Goal: Task Accomplishment & Management: Manage account settings

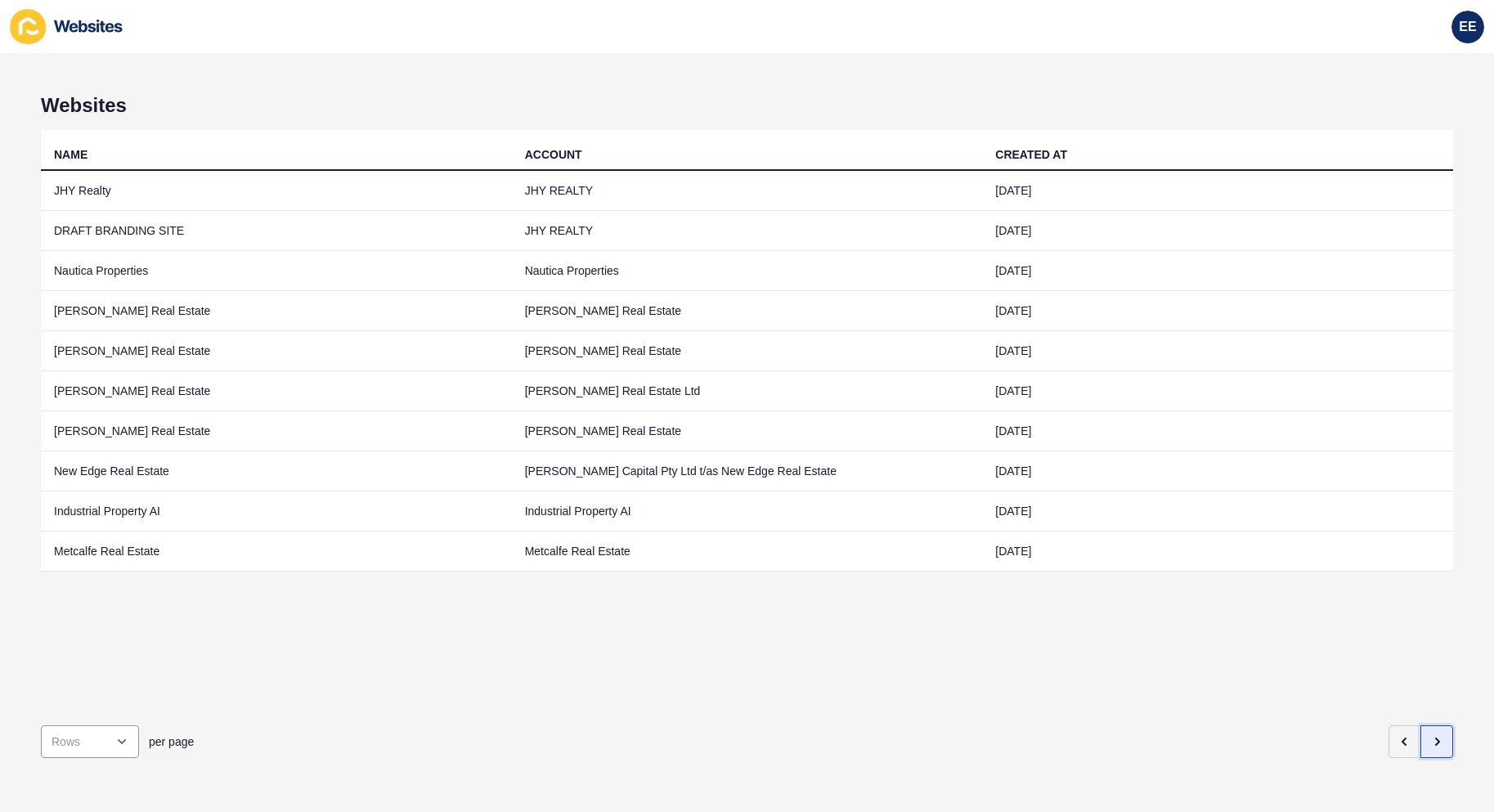
click at [1431, 735] on icon "button" at bounding box center [1437, 741] width 13 height 13
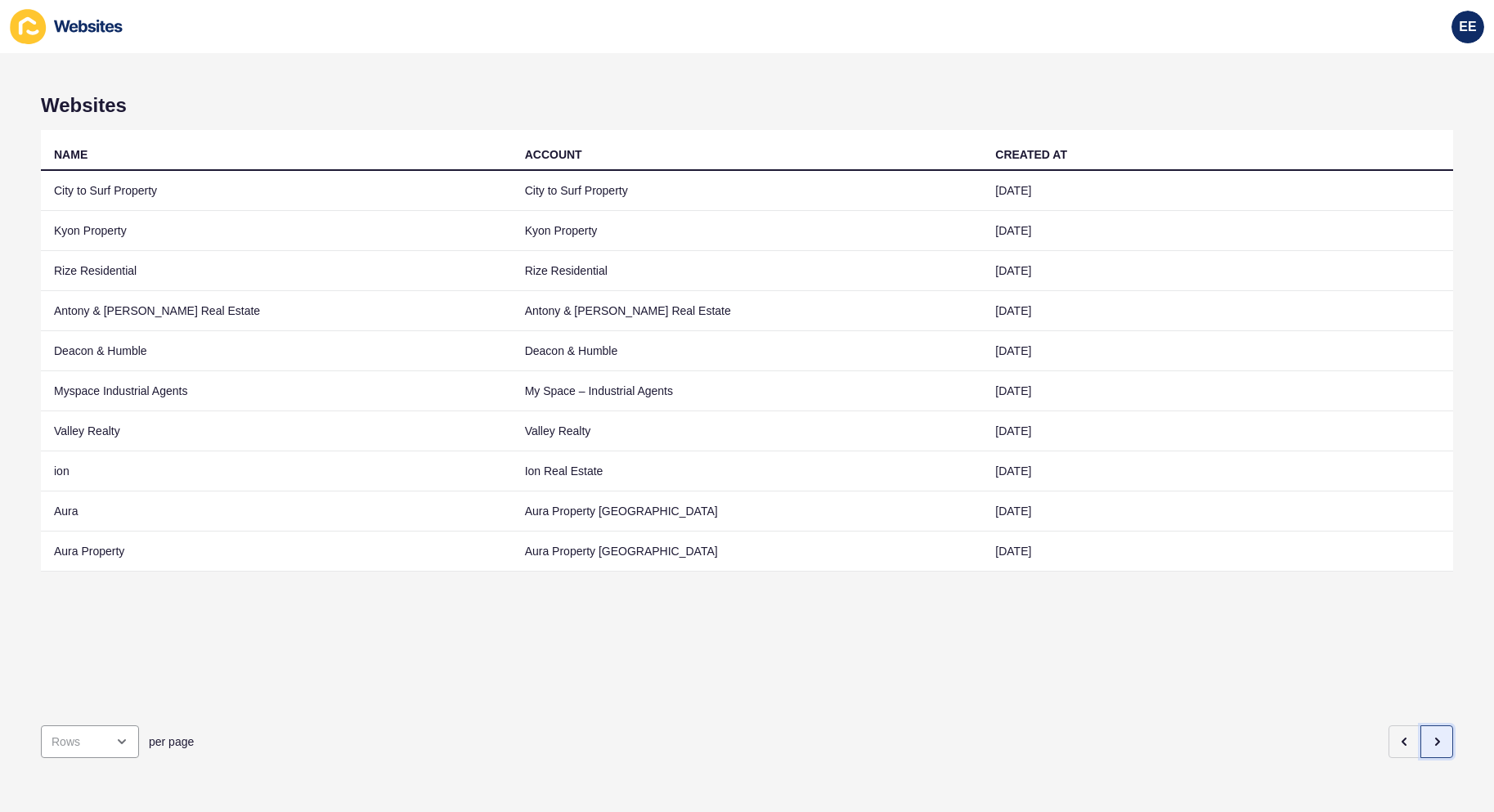
click at [1431, 735] on icon "button" at bounding box center [1437, 741] width 13 height 13
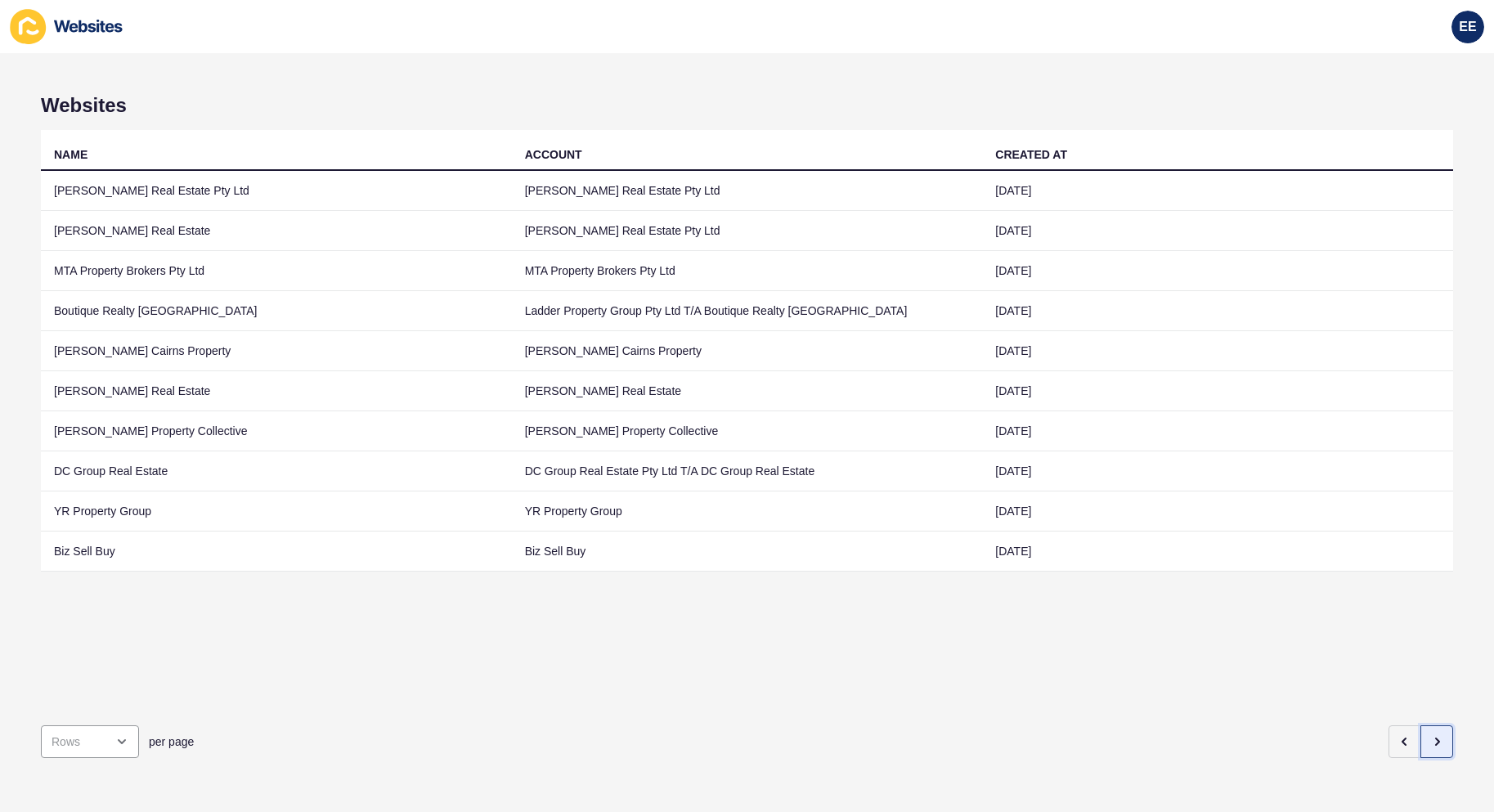
click at [1431, 735] on icon "button" at bounding box center [1437, 741] width 13 height 13
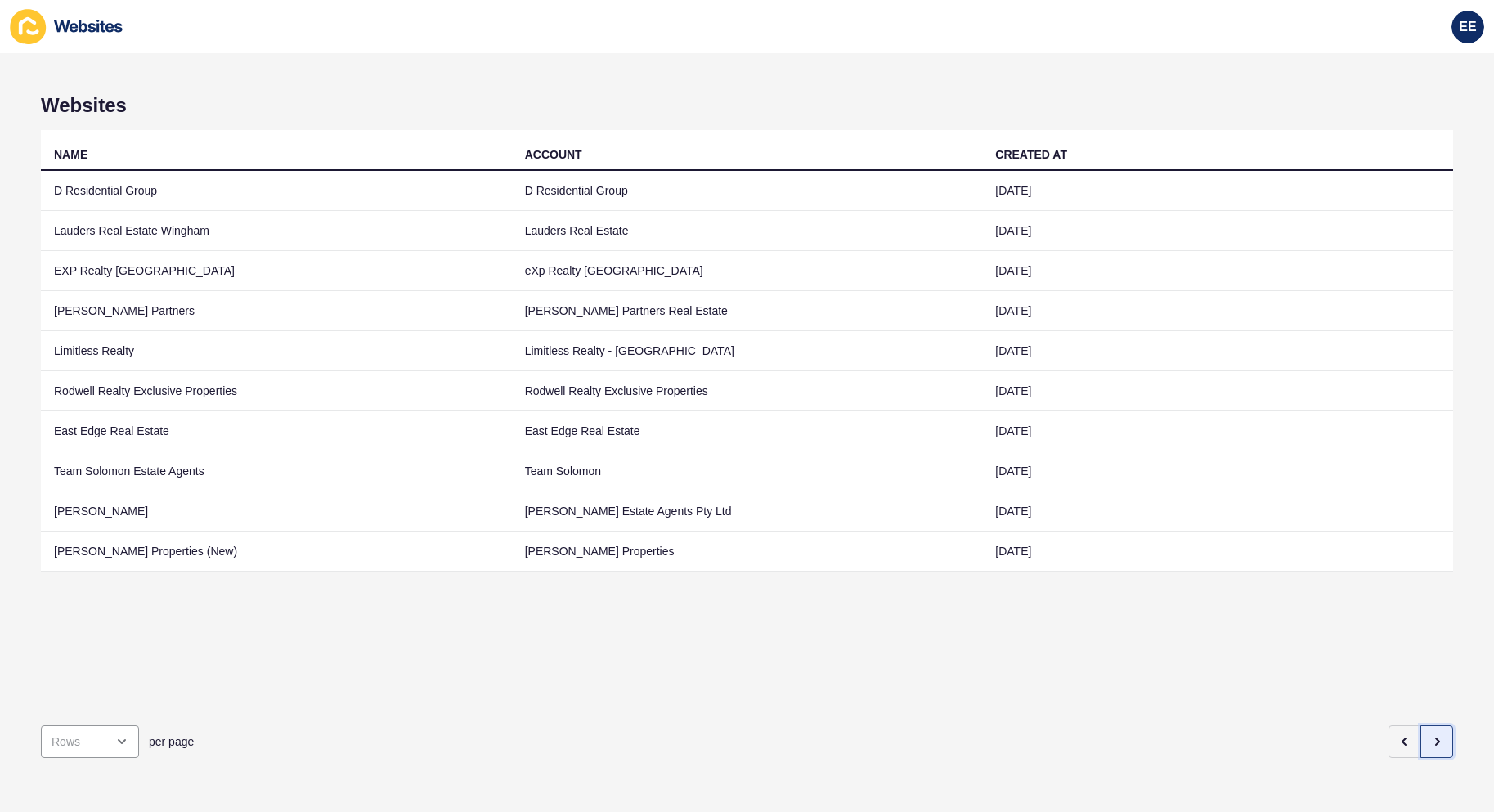
click at [1431, 735] on icon "button" at bounding box center [1437, 741] width 13 height 13
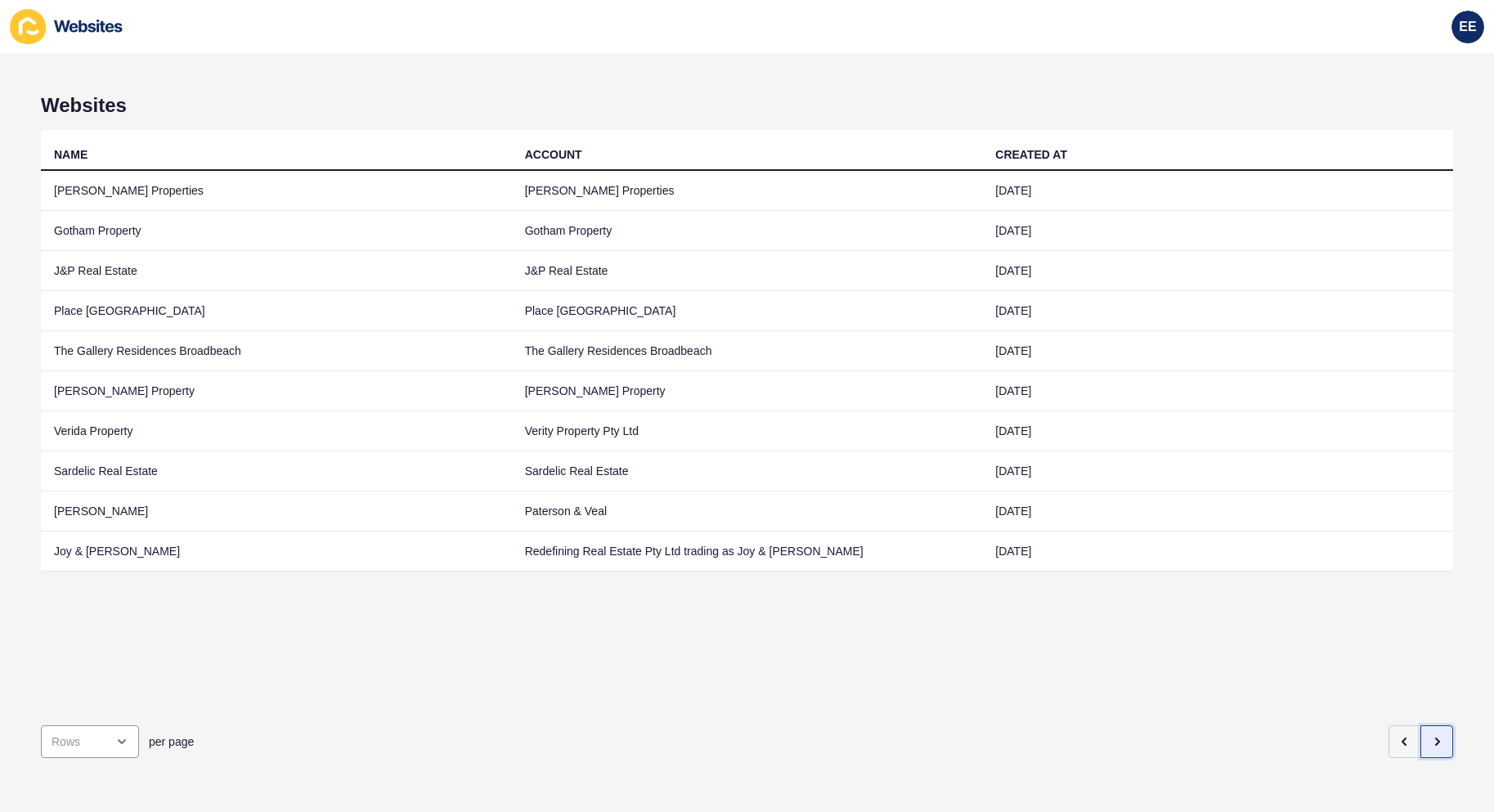
click at [1431, 735] on icon "button" at bounding box center [1437, 741] width 13 height 13
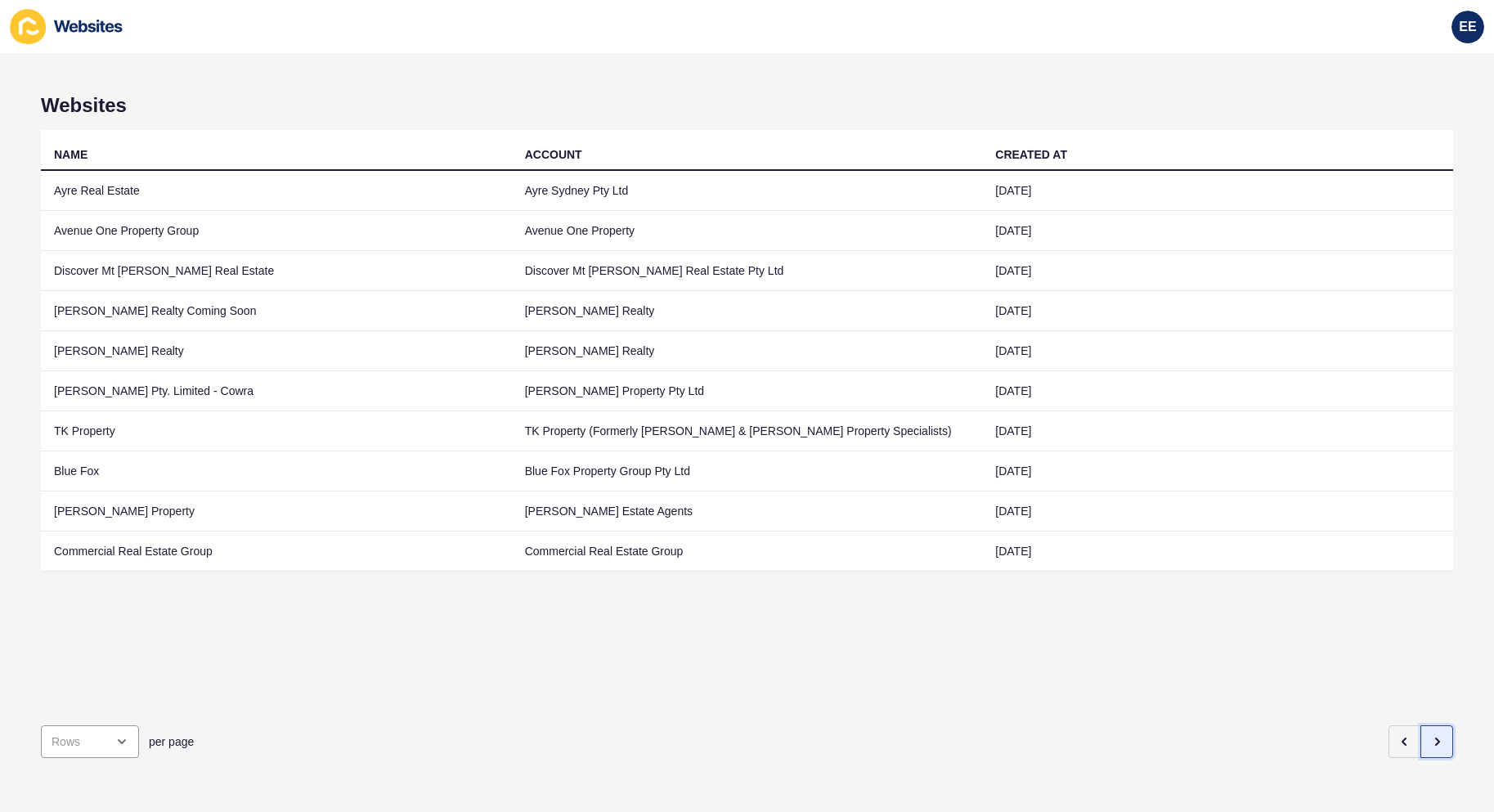
click at [1431, 735] on icon "button" at bounding box center [1437, 741] width 13 height 13
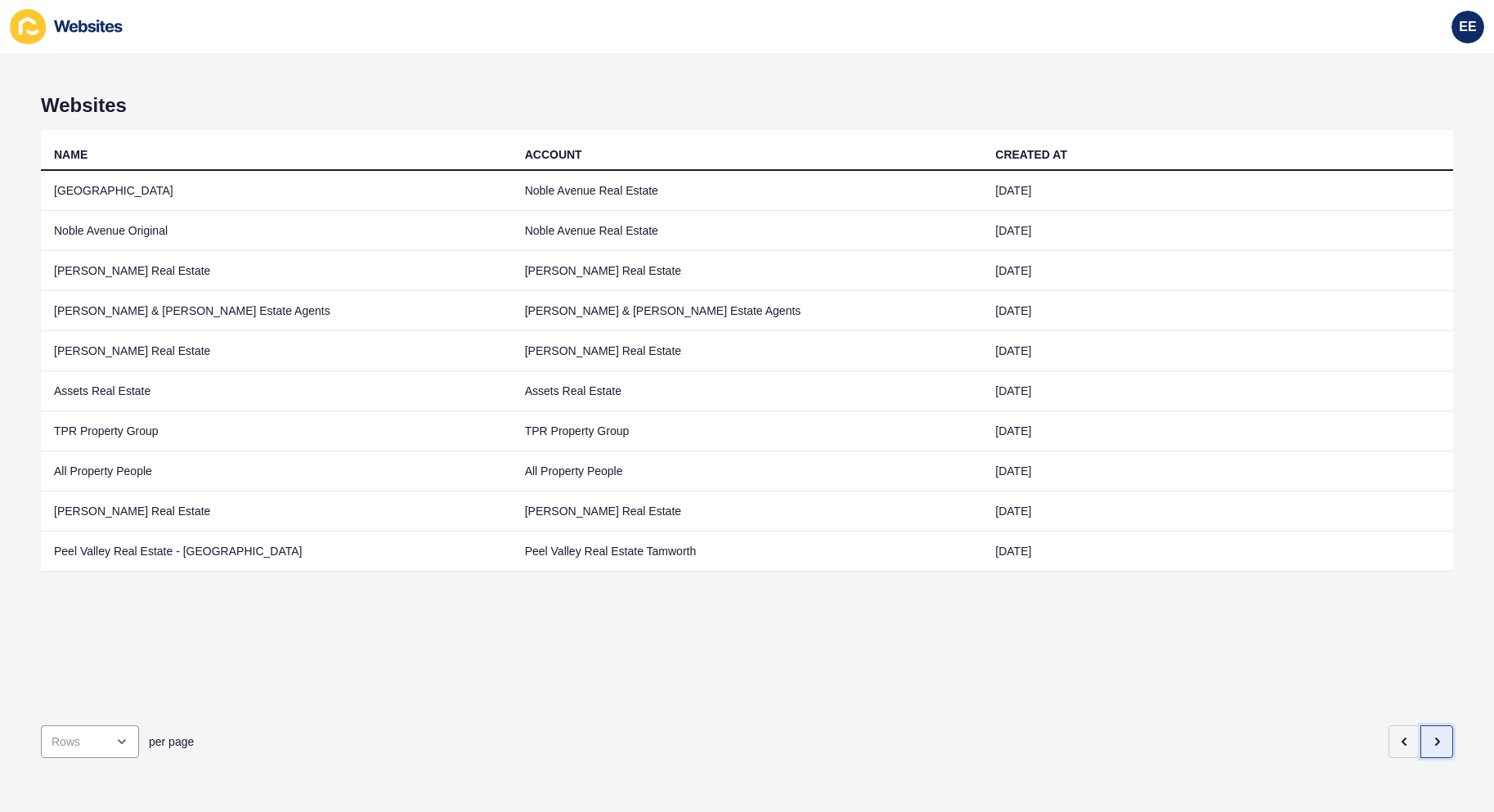
click at [1431, 735] on icon "button" at bounding box center [1437, 741] width 13 height 13
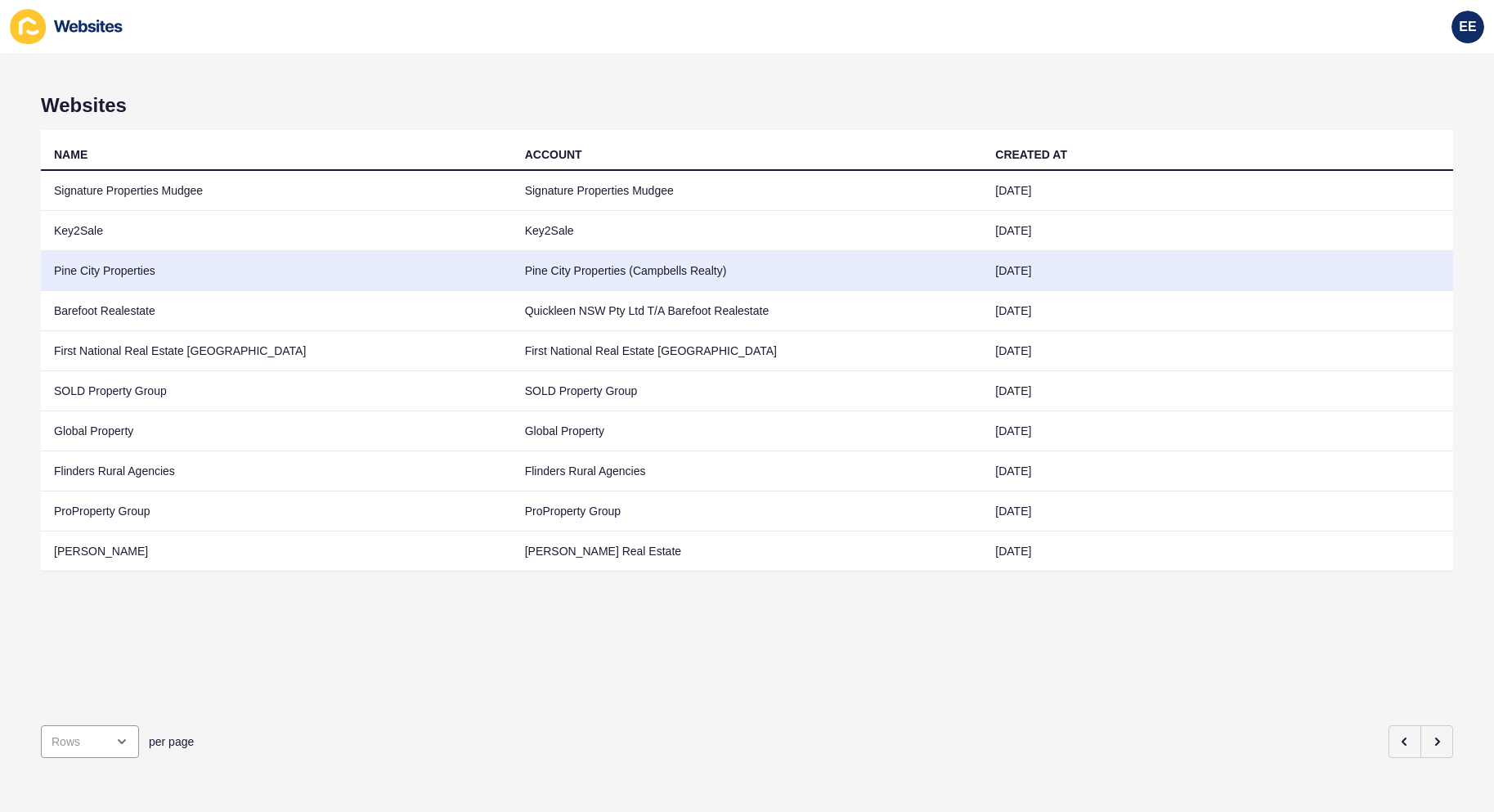
click at [115, 267] on td "Pine City Properties" at bounding box center [277, 271] width 471 height 40
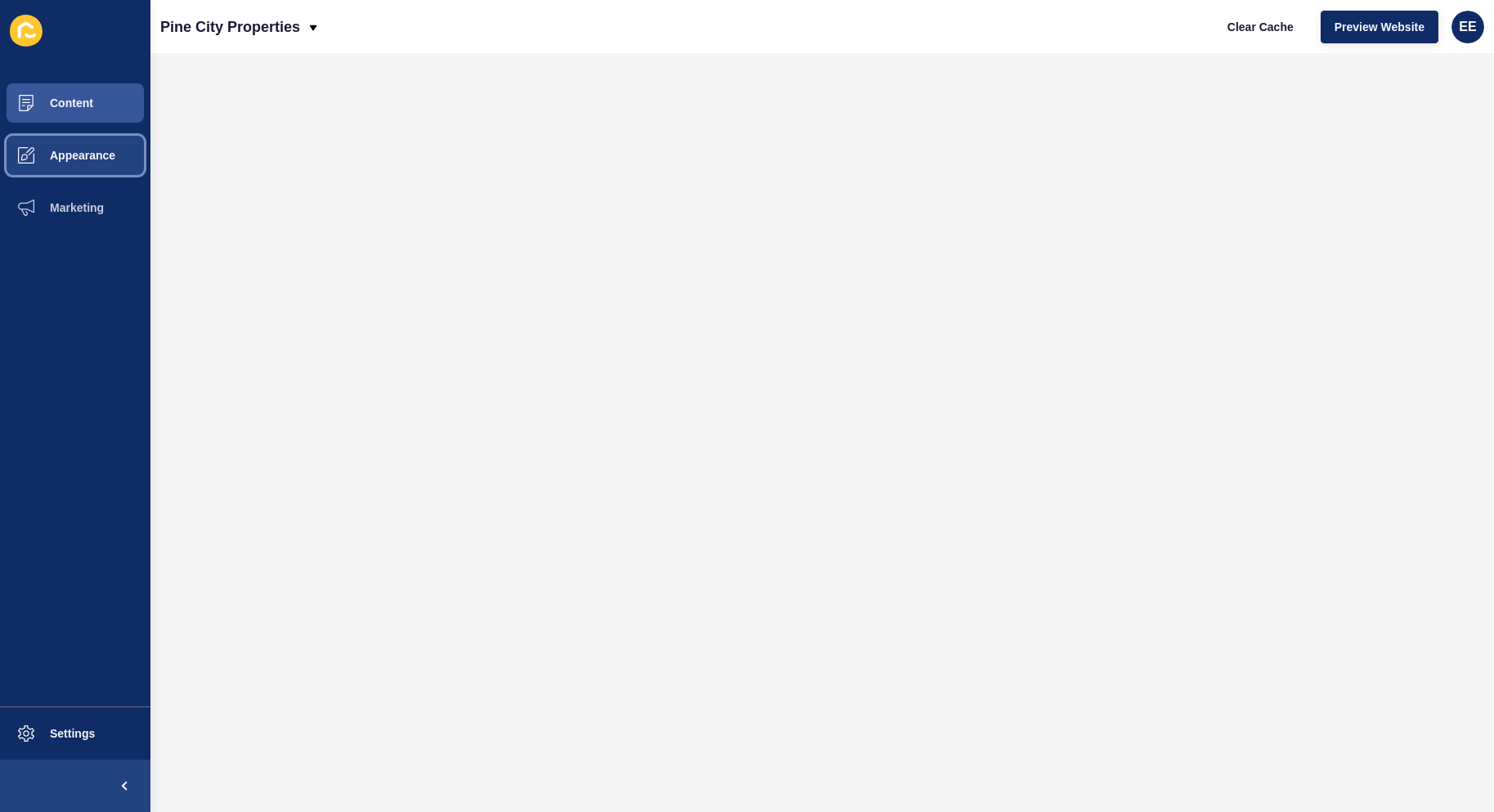
click at [48, 151] on span "Appearance" at bounding box center [56, 155] width 117 height 13
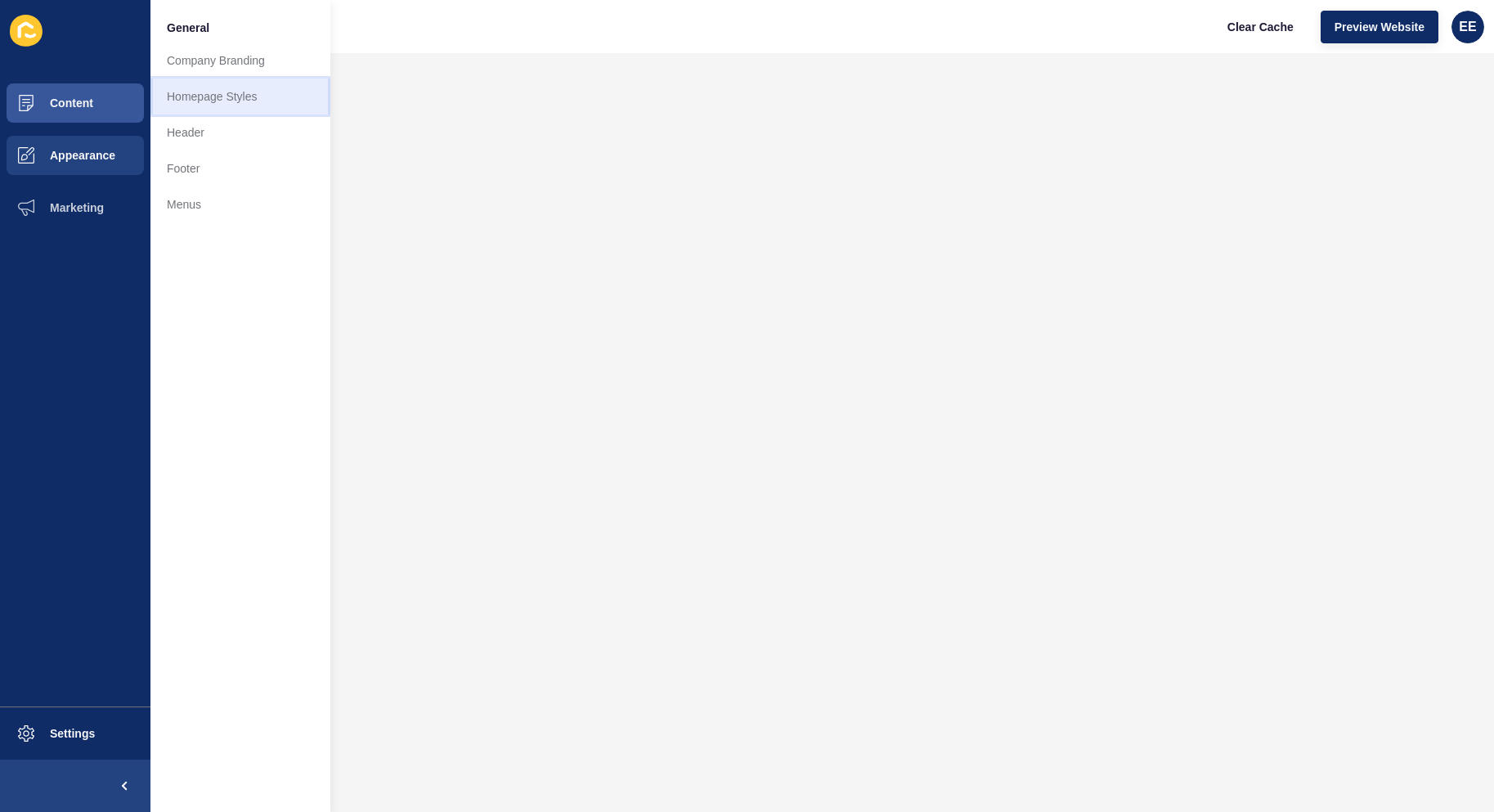
click at [193, 94] on link "Homepage Styles" at bounding box center [240, 96] width 180 height 36
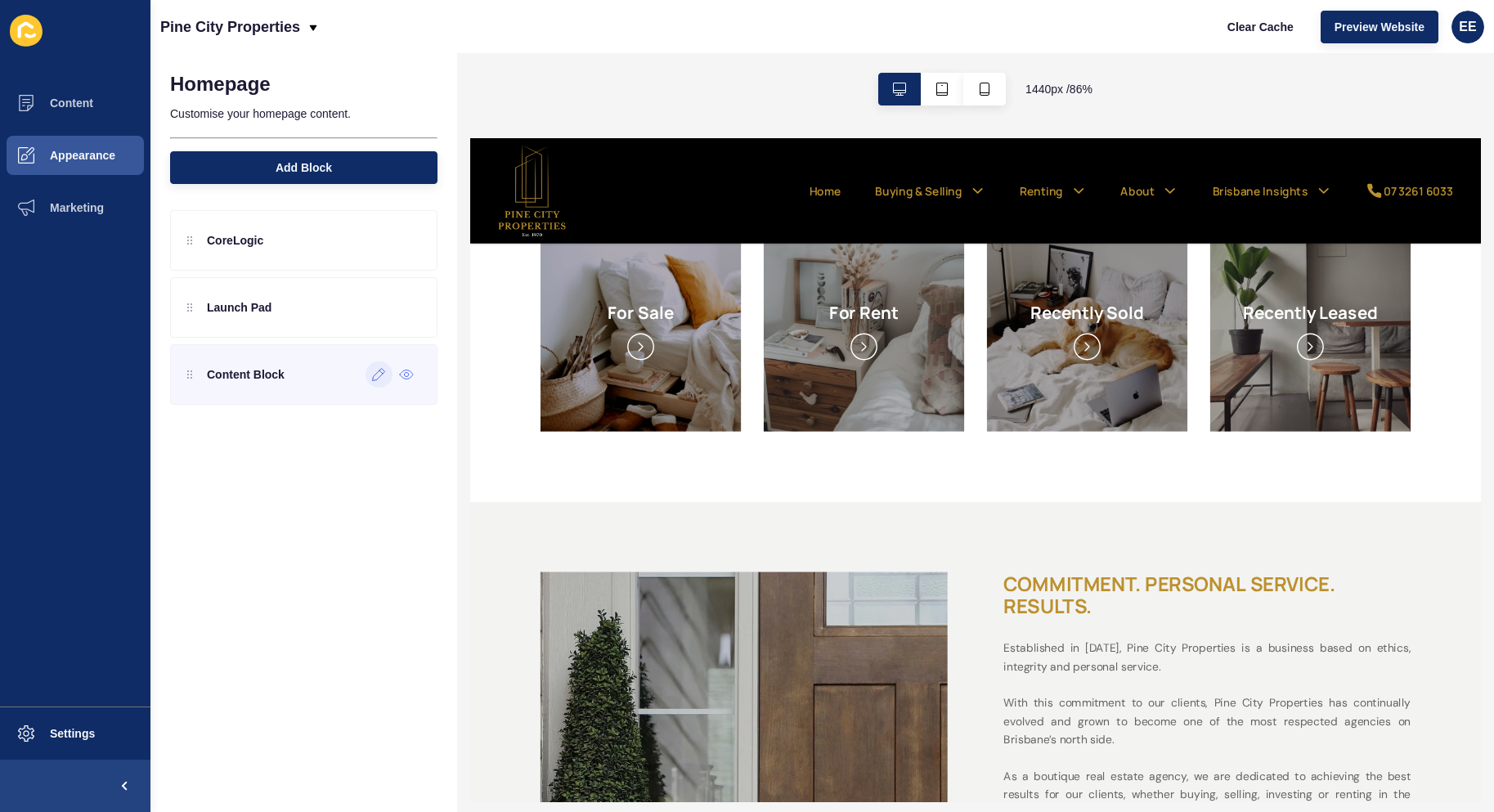
click at [381, 381] on div at bounding box center [378, 375] width 27 height 26
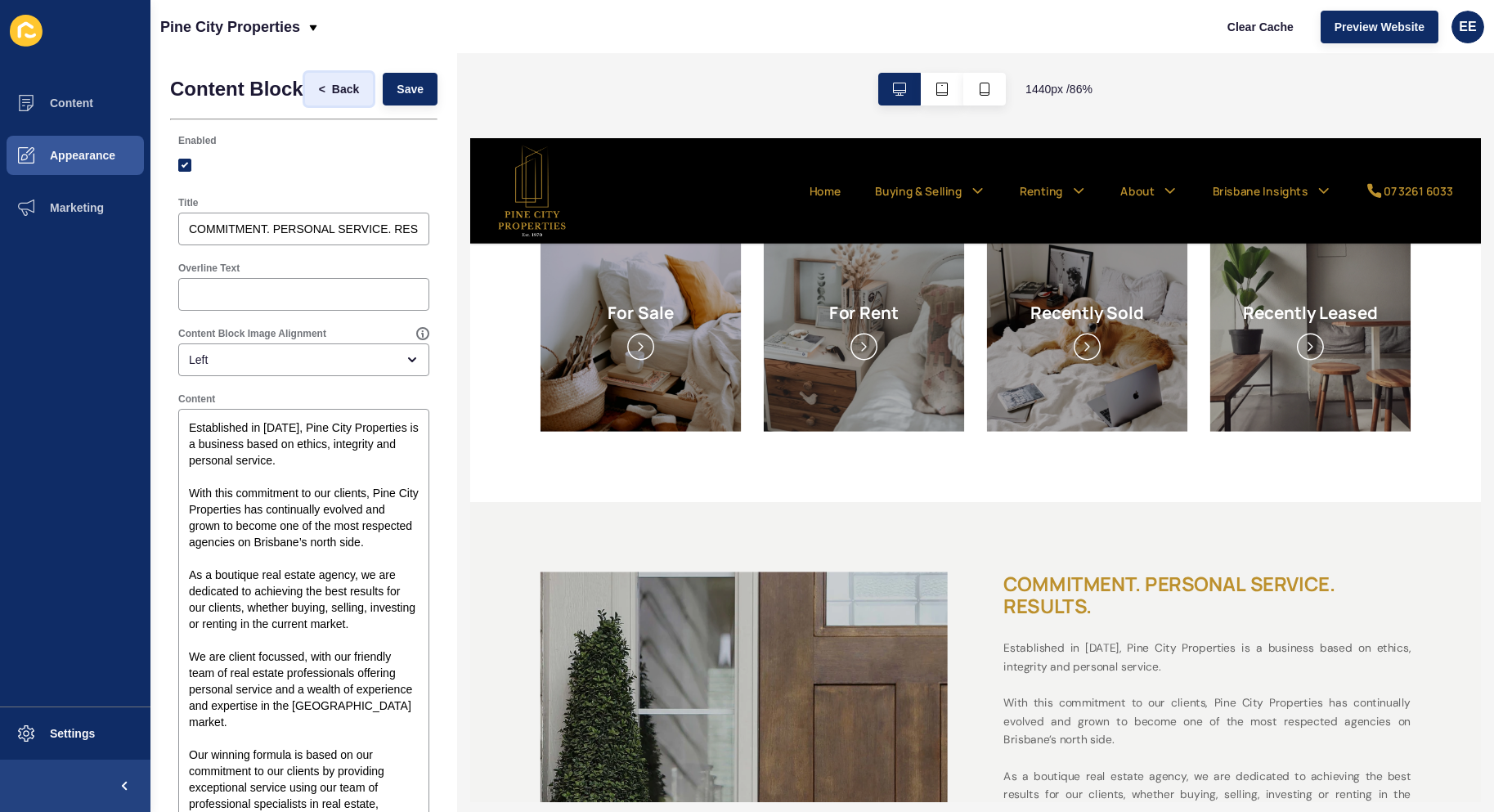
click at [332, 97] on span "Back" at bounding box center [345, 89] width 27 height 17
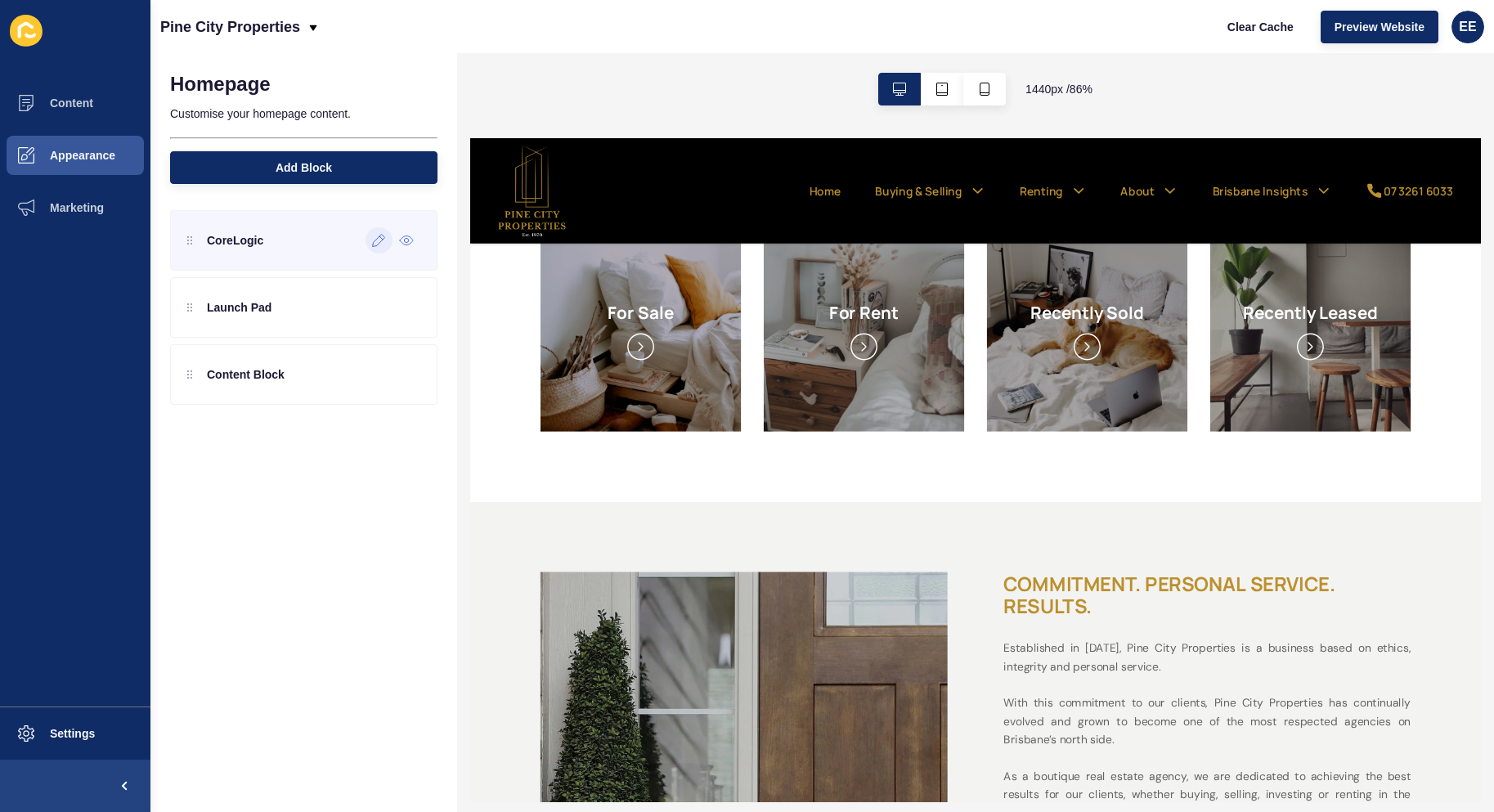
click at [373, 243] on icon at bounding box center [379, 240] width 14 height 13
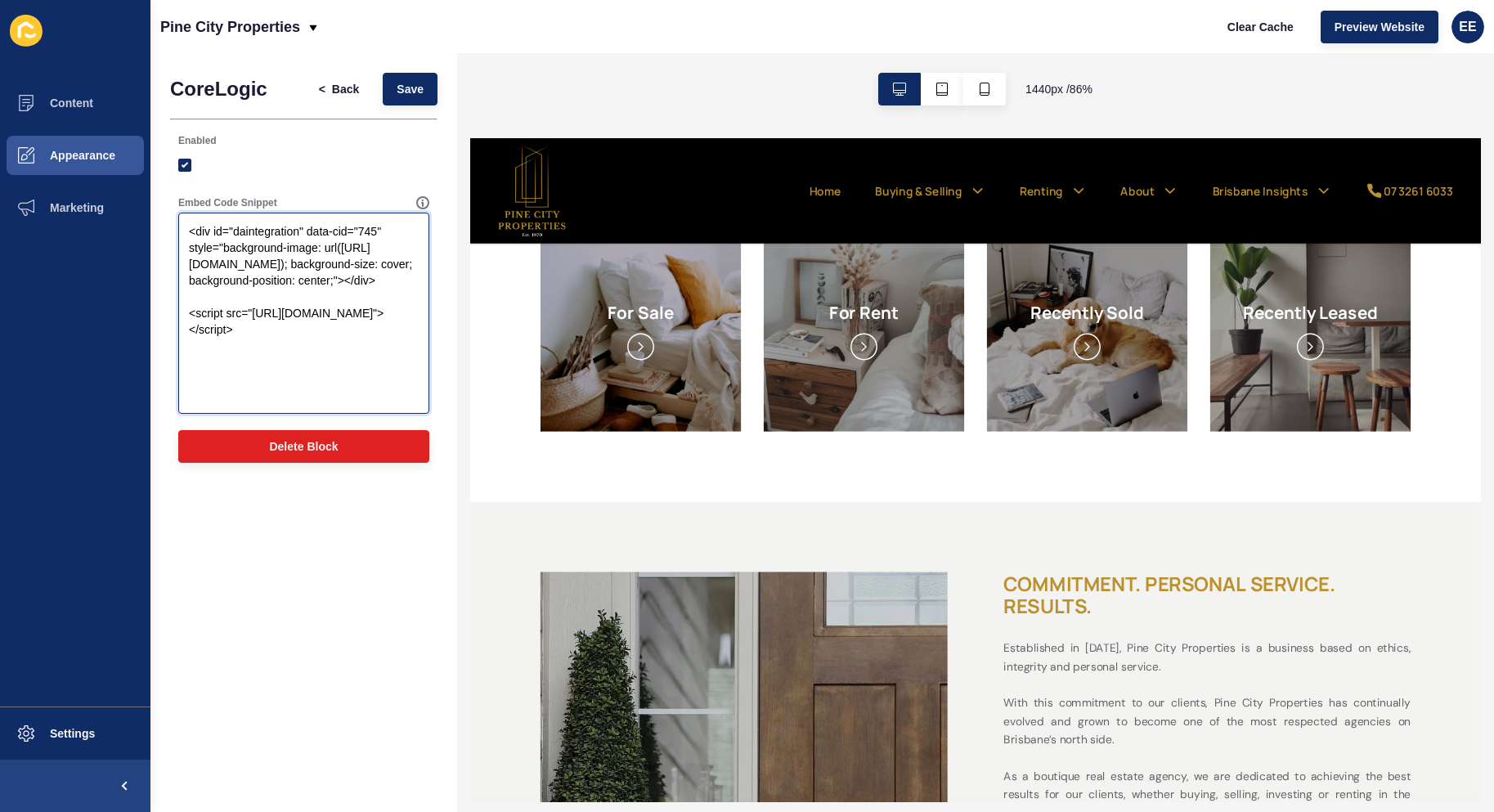
click at [257, 400] on textarea "<div id="daintegration" data-cid="745" style="background-image: url([URL][DOMAI…" at bounding box center [303, 313] width 246 height 196
drag, startPoint x: 256, startPoint y: 402, endPoint x: 157, endPoint y: 236, distance: 193.3
click at [157, 236] on div "CoreLogic < Back Save Enabled Embed Code Snippet <div id="daintegration" data-c…" at bounding box center [303, 271] width 307 height 437
click at [267, 398] on textarea "<div id="daintegration" data-cid="745" style="background-image: url([URL][DOMAI…" at bounding box center [303, 313] width 246 height 196
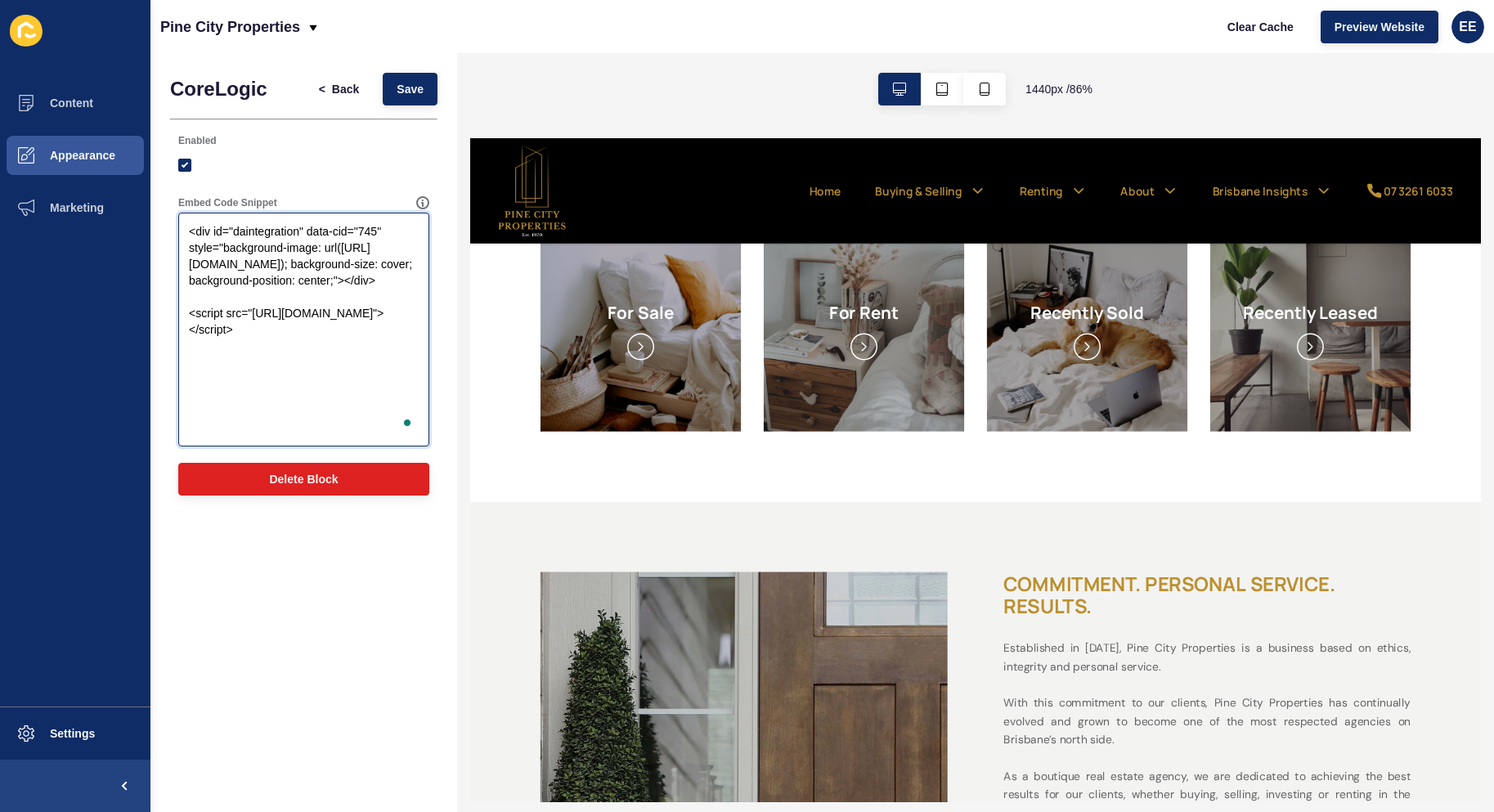
paste textarea "<div id="daintegration" data-cid="745" style="background-image: url([URL][DOMAI…"
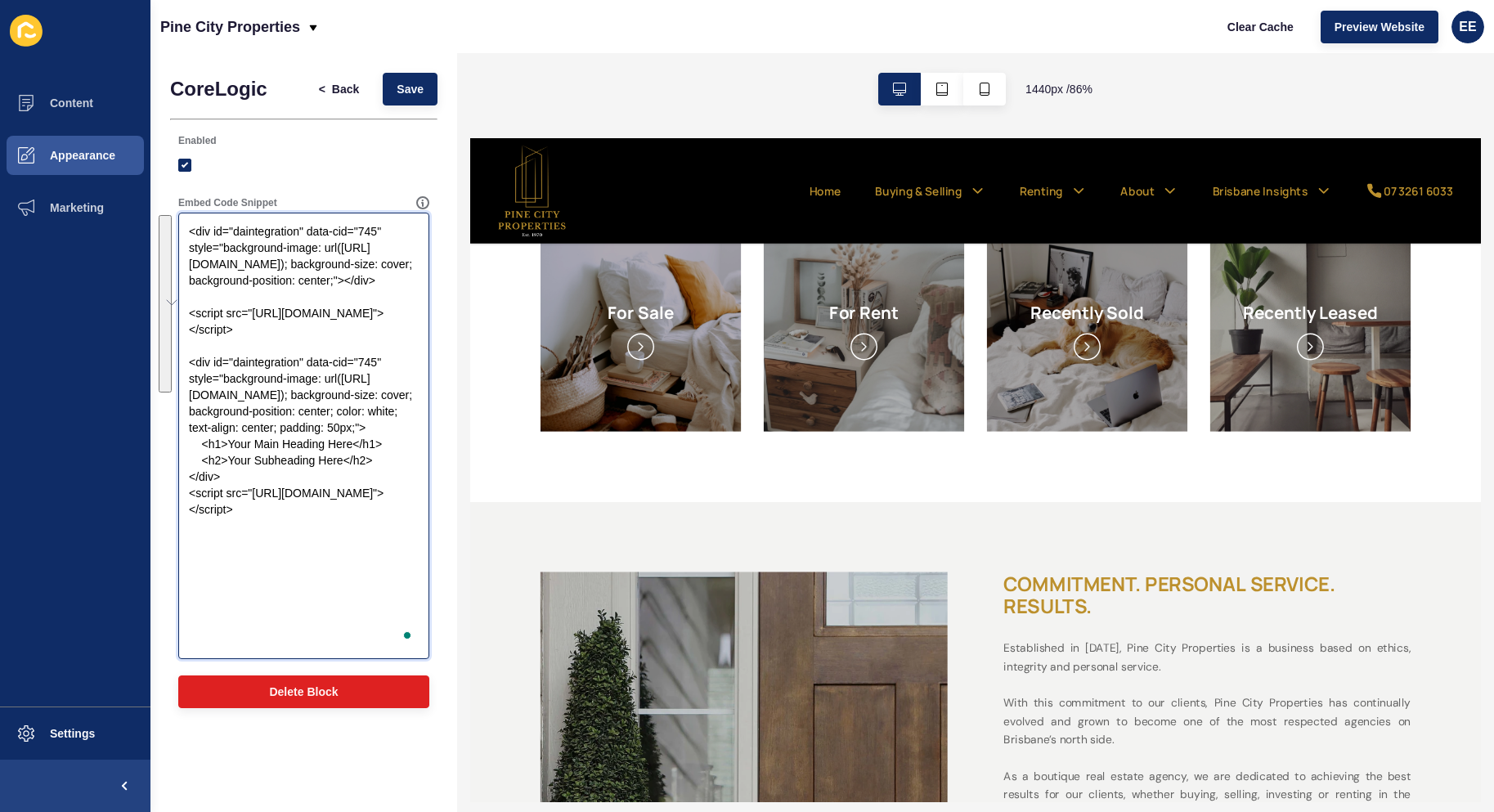
drag, startPoint x: 267, startPoint y: 395, endPoint x: 171, endPoint y: 218, distance: 201.4
click at [171, 218] on div "Embed Code Snippet <div id="daintegration" data-cid="745" style="background-ima…" at bounding box center [303, 427] width 267 height 479
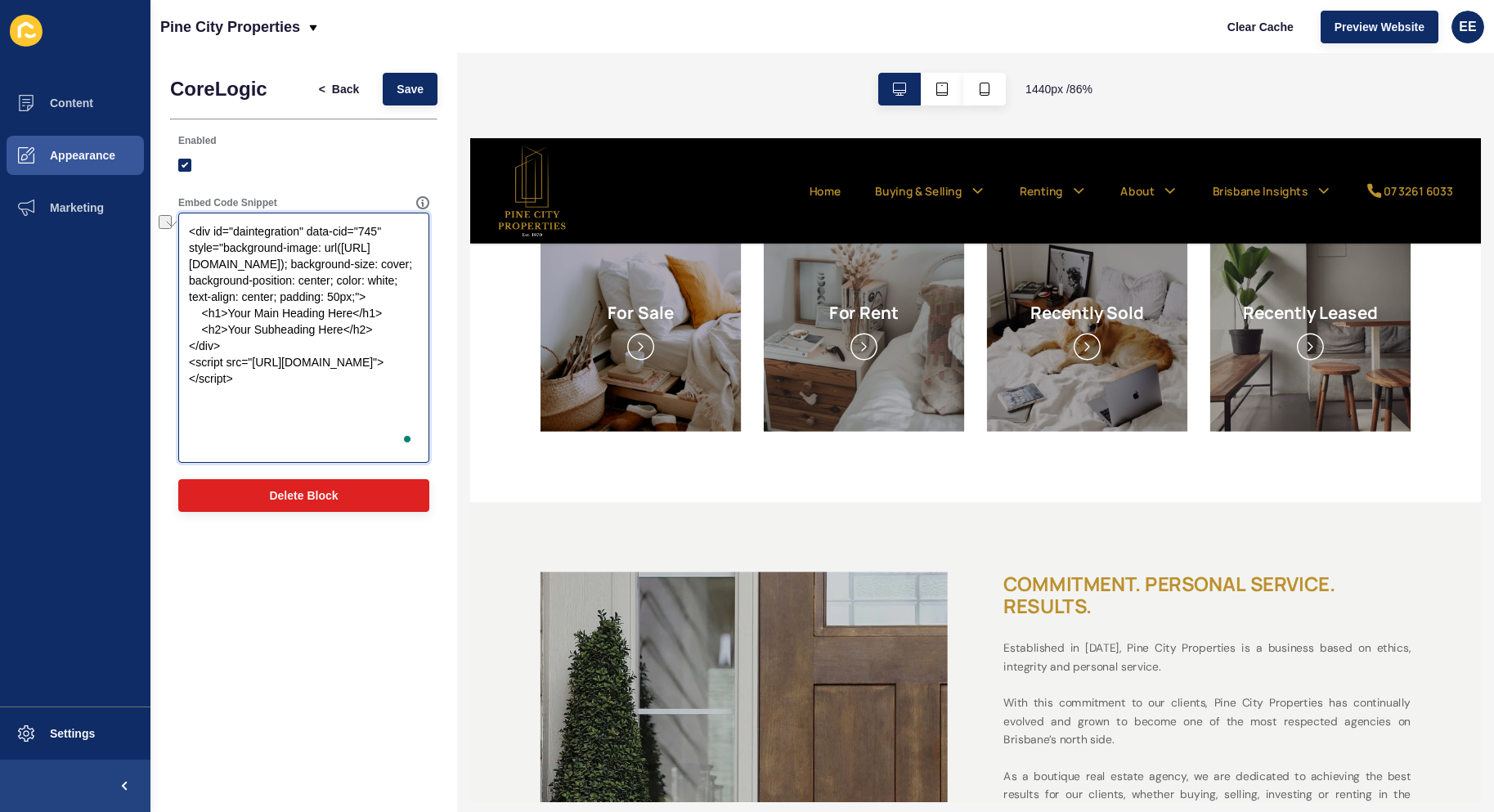
drag, startPoint x: 232, startPoint y: 361, endPoint x: 363, endPoint y: 363, distance: 131.0
click at [359, 363] on textarea "<div id="daintegration" data-cid="745" style="background-image: url([URL][DOMAI…" at bounding box center [303, 337] width 246 height 245
paste textarea "Homegrown Real Estat"
click at [237, 358] on textarea "<div id="daintegration" data-cid="745" style="background-image: url([URL][DOMAI…" at bounding box center [303, 337] width 246 height 245
drag, startPoint x: 230, startPoint y: 376, endPoint x: 397, endPoint y: 396, distance: 168.2
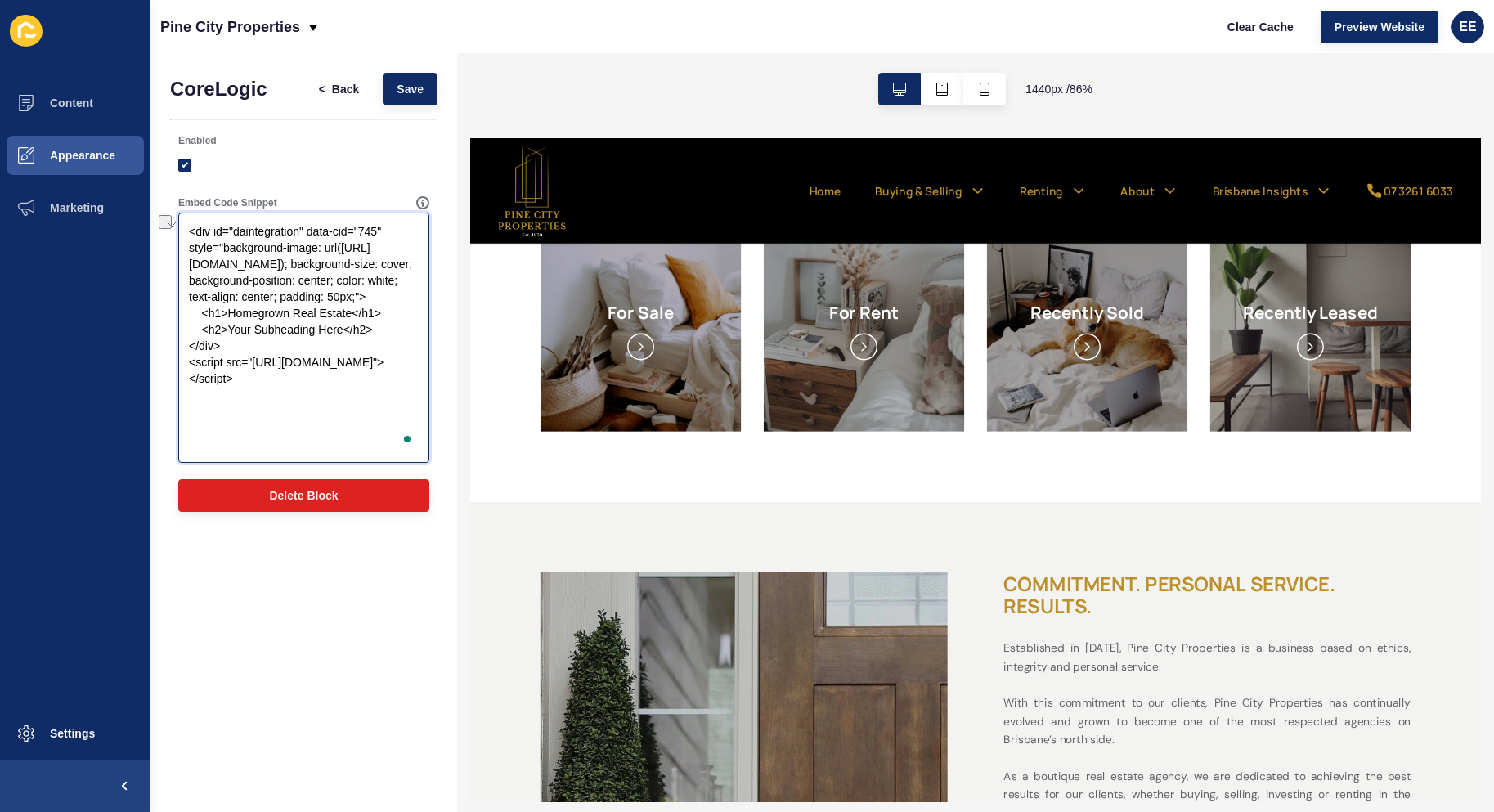
click at [353, 378] on textarea "<div id="daintegration" data-cid="745" style="background-image: url([URL][DOMAI…" at bounding box center [303, 337] width 246 height 245
paste textarea "family agents in [GEOGRAPHIC_DATA]. Start here with a property report"
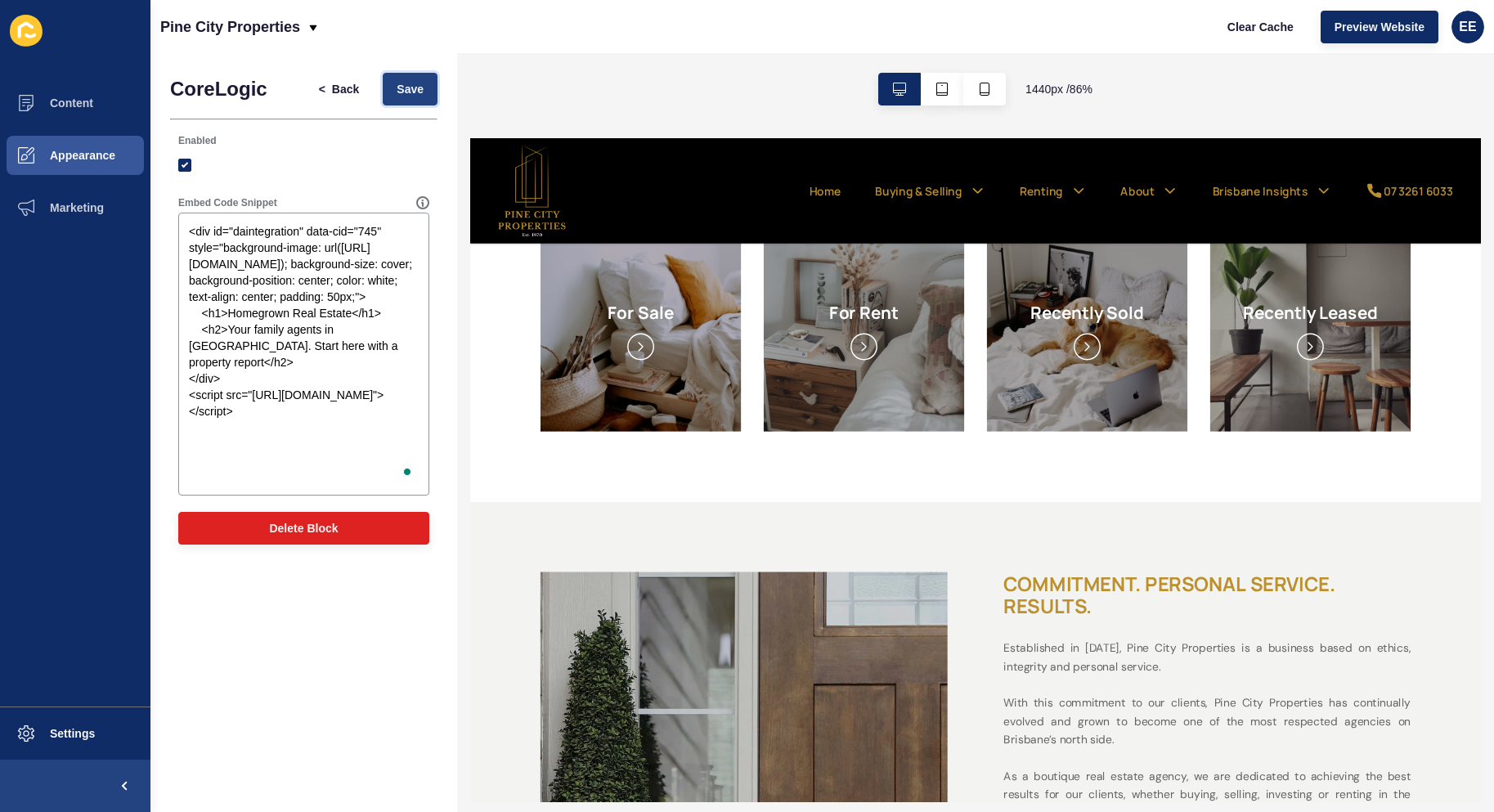
click at [404, 87] on span "Save" at bounding box center [410, 89] width 27 height 17
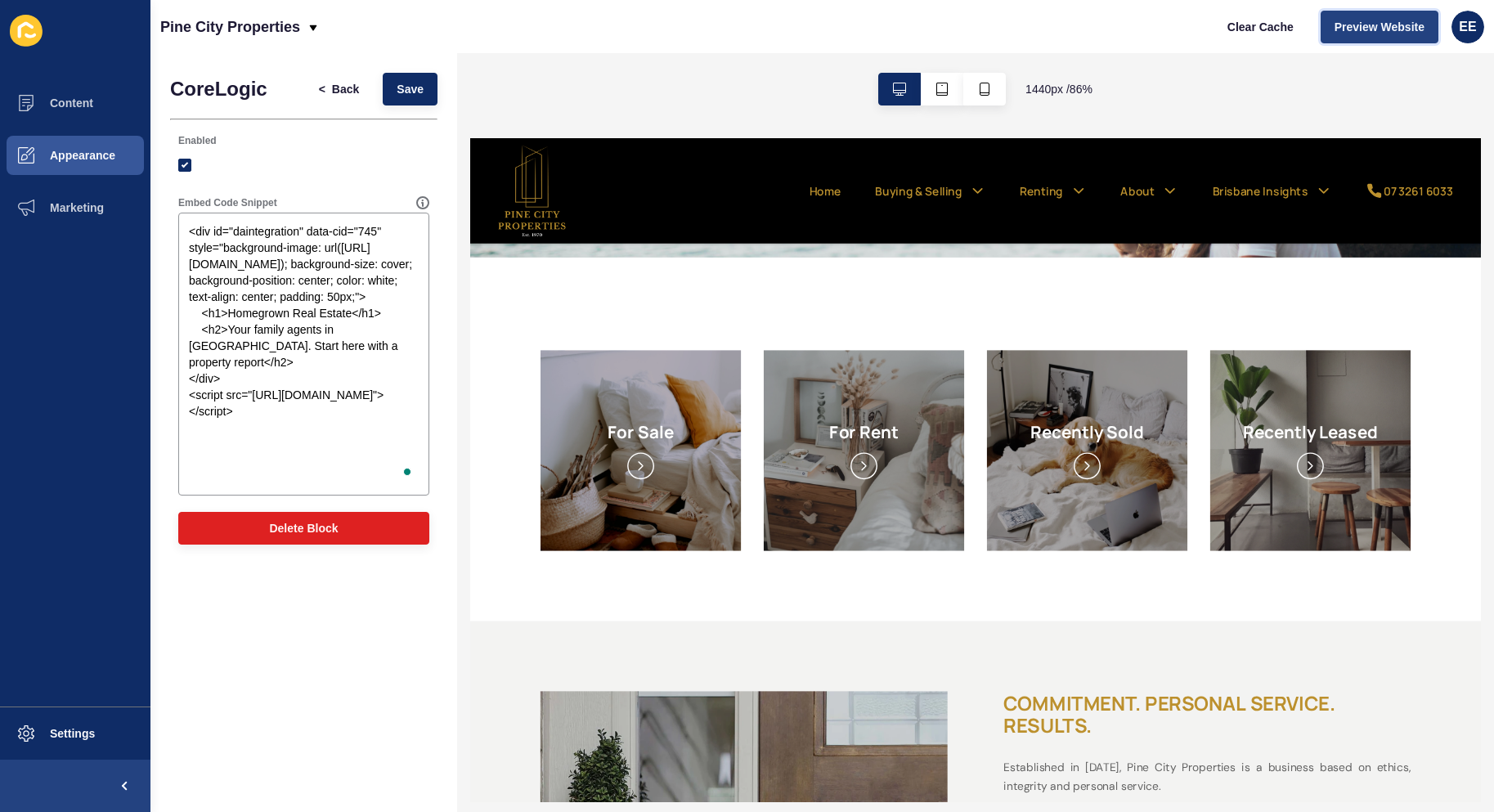
click at [1341, 20] on span "Preview Website" at bounding box center [1379, 27] width 90 height 17
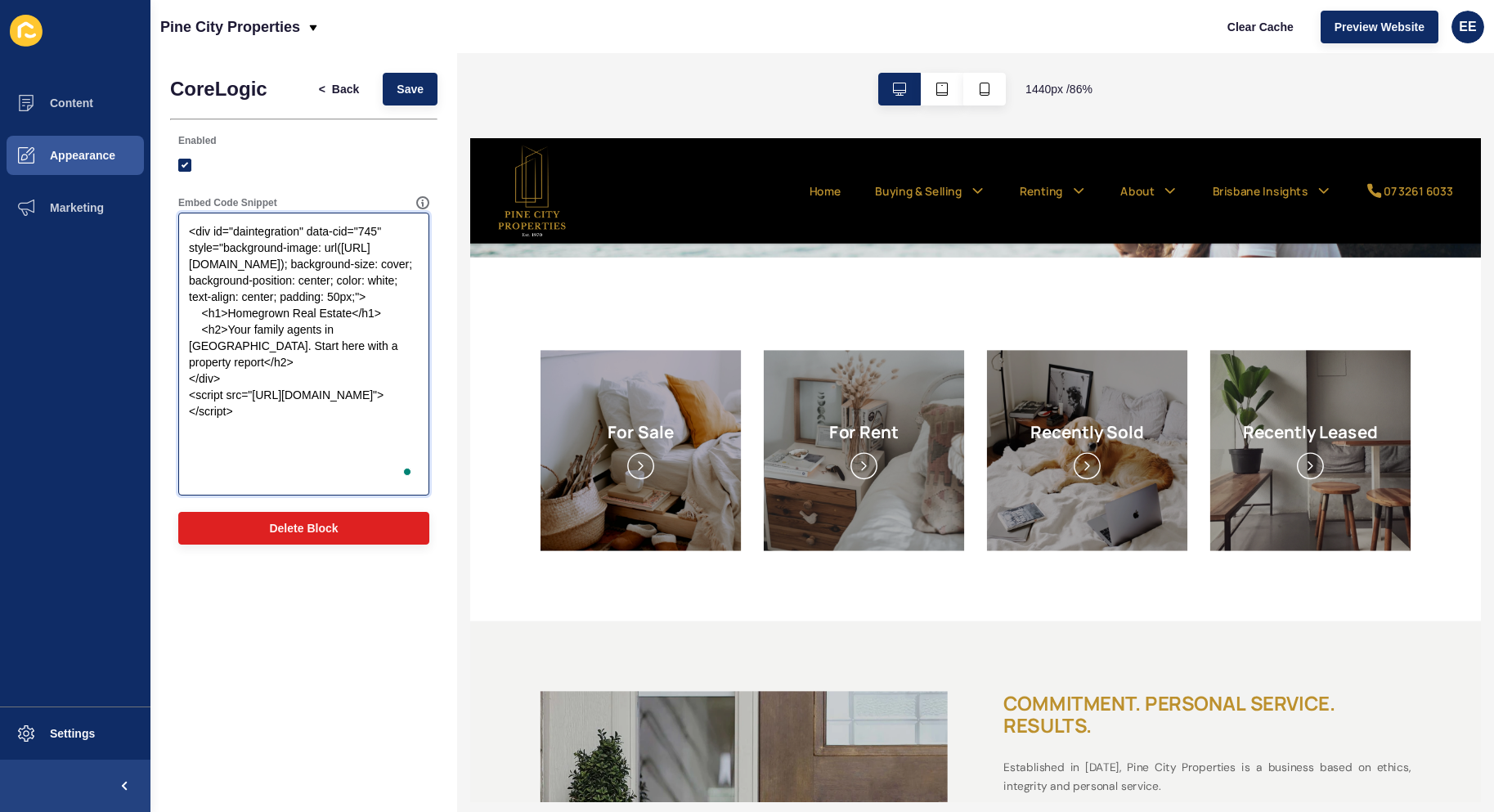
click at [324, 429] on textarea "<div id="daintegration" data-cid="745" style="background-image: url([URL][DOMAI…" at bounding box center [303, 354] width 246 height 278
drag, startPoint x: 265, startPoint y: 482, endPoint x: 179, endPoint y: 214, distance: 281.5
click at [179, 214] on div "<div id="daintegration" data-cid="745" style="background-image: url([URL][DOMAI…" at bounding box center [303, 353] width 251 height 283
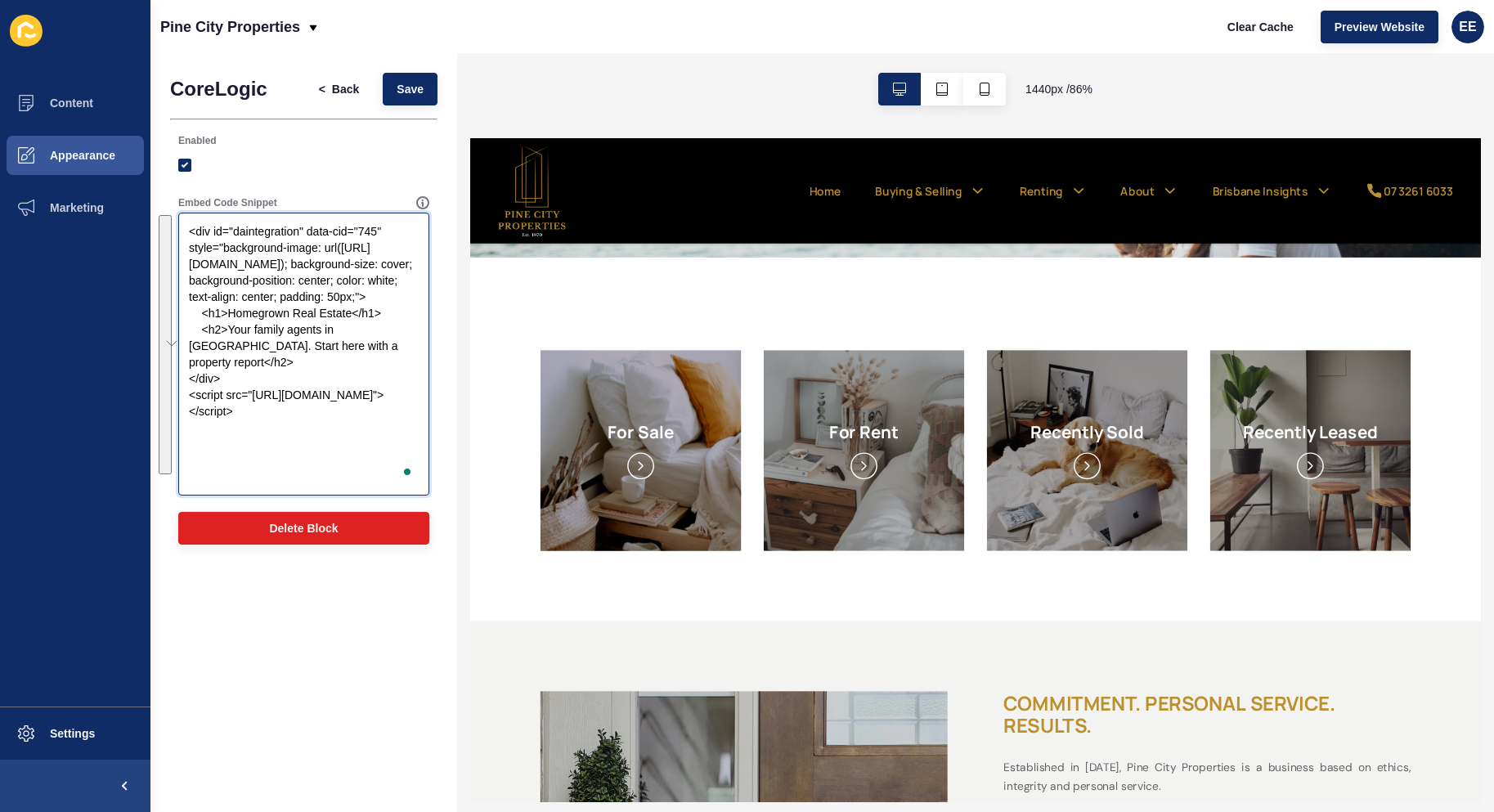
paste textarea ""></div>"
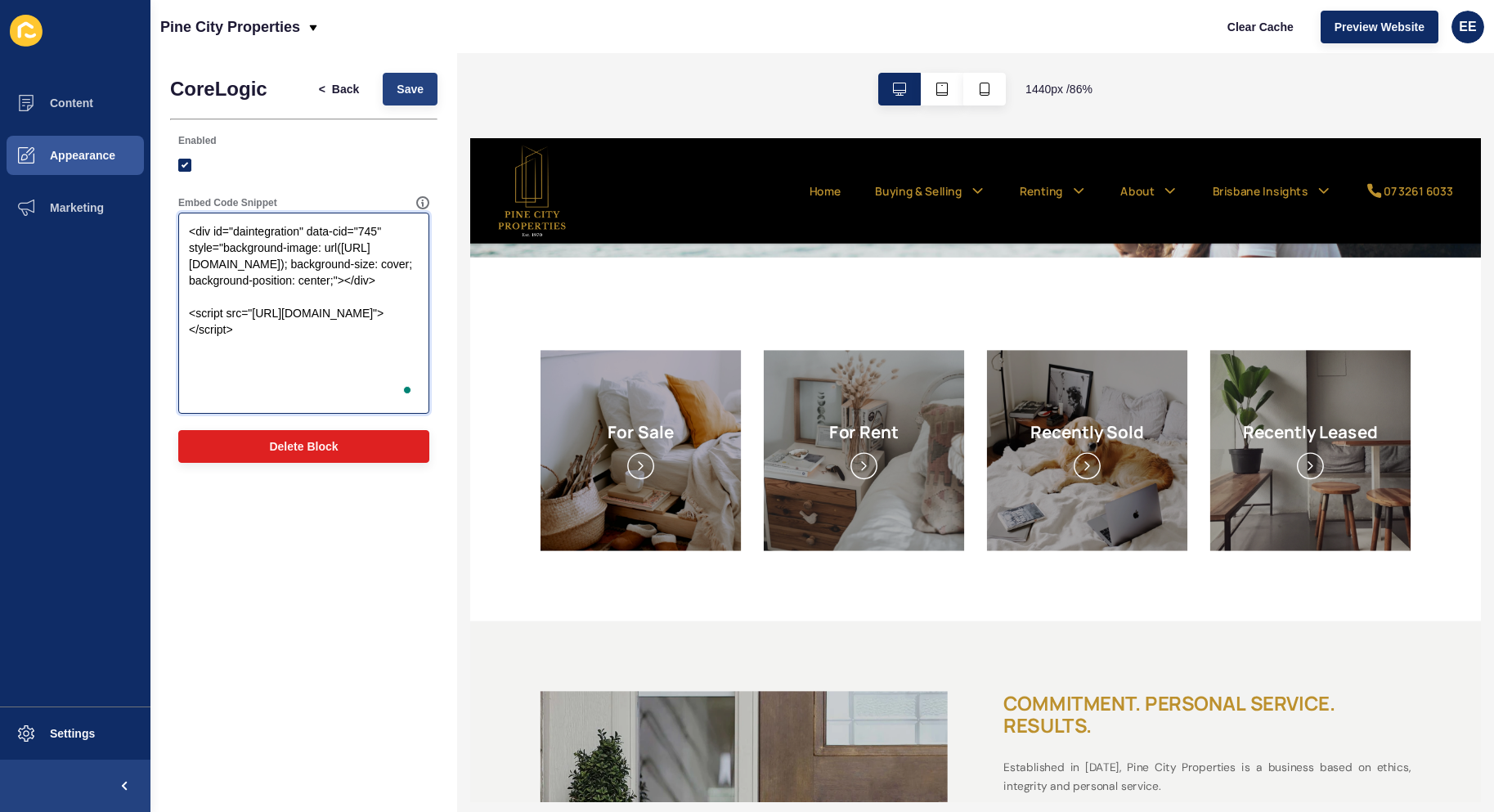
type textarea "<div id="daintegration" data-cid="745" style="background-image: url([URL][DOMAI…"
click at [395, 84] on button "Save" at bounding box center [410, 90] width 55 height 33
